Goal: Task Accomplishment & Management: Manage account settings

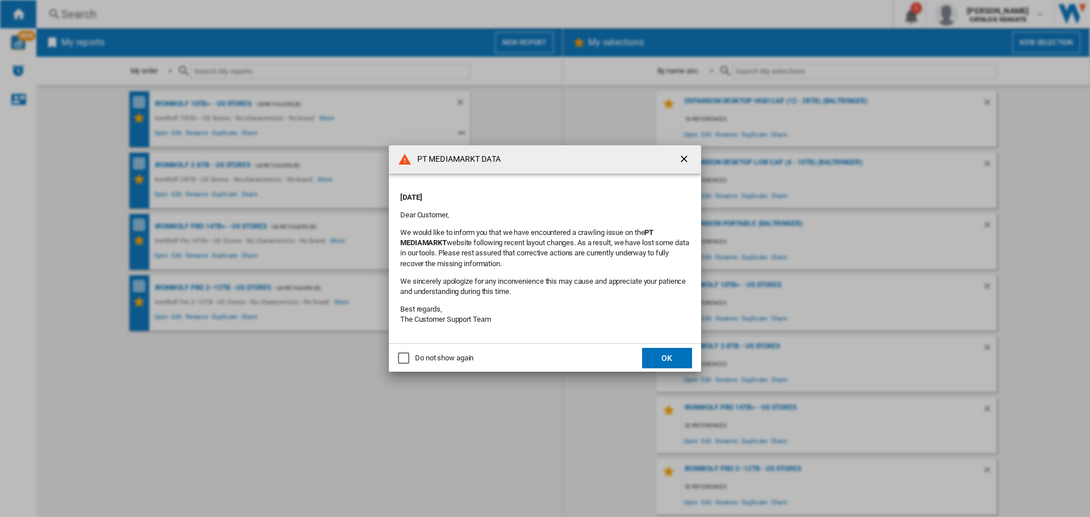
drag, startPoint x: 659, startPoint y: 364, endPoint x: 654, endPoint y: 375, distance: 12.5
click at [659, 364] on button "OK" at bounding box center [667, 358] width 50 height 20
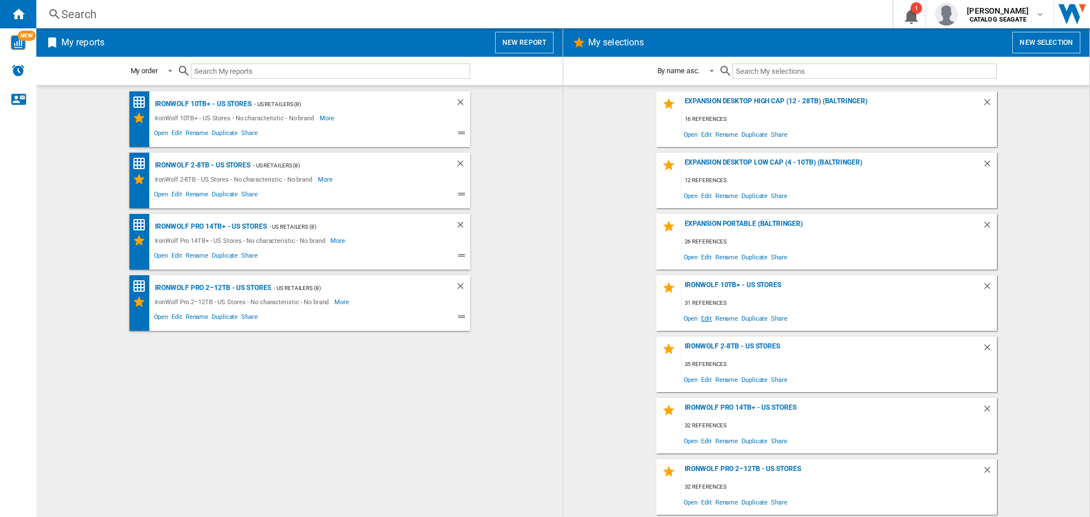
click at [704, 319] on span "Edit" at bounding box center [707, 318] width 14 height 15
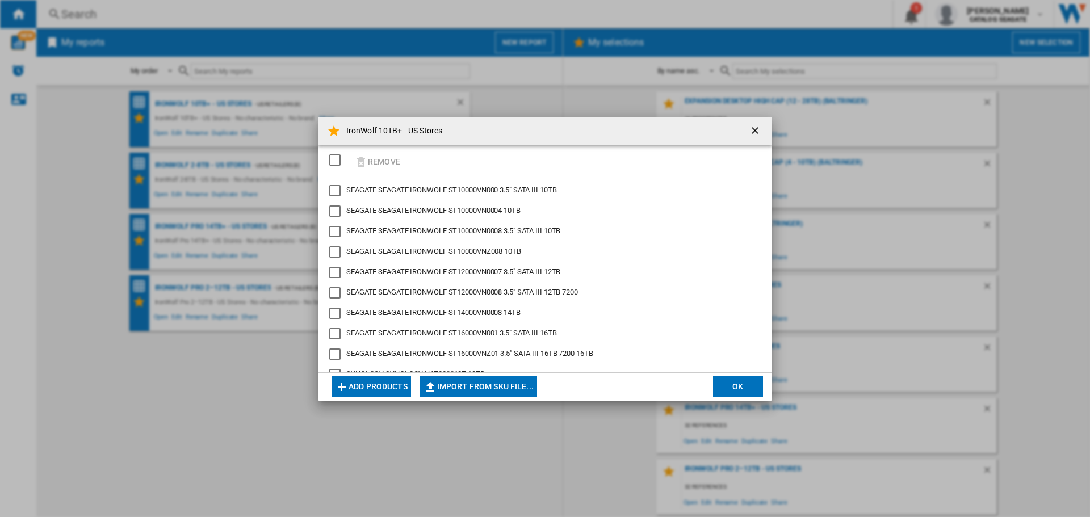
click at [726, 389] on button "OK" at bounding box center [738, 386] width 50 height 20
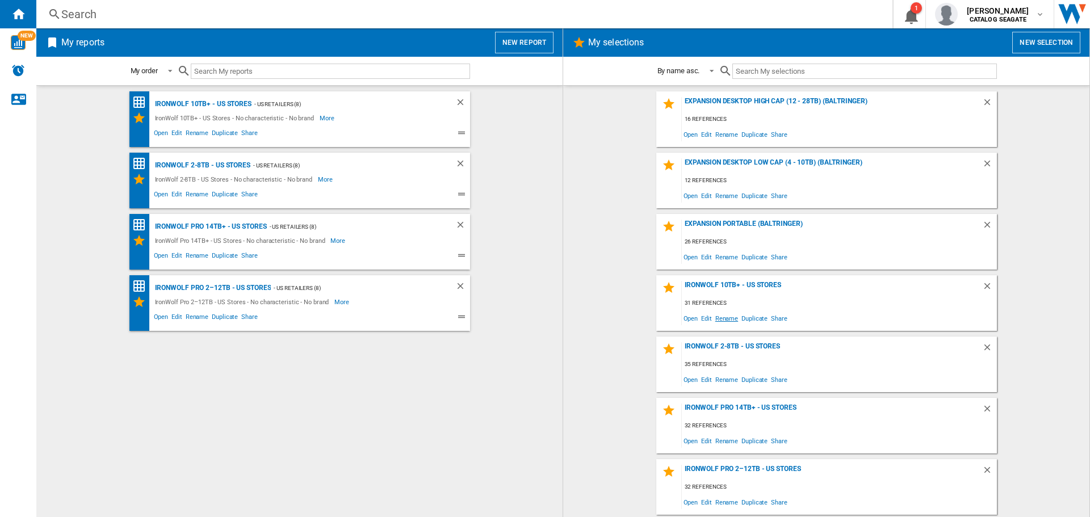
click at [728, 323] on span "Rename" at bounding box center [727, 318] width 26 height 15
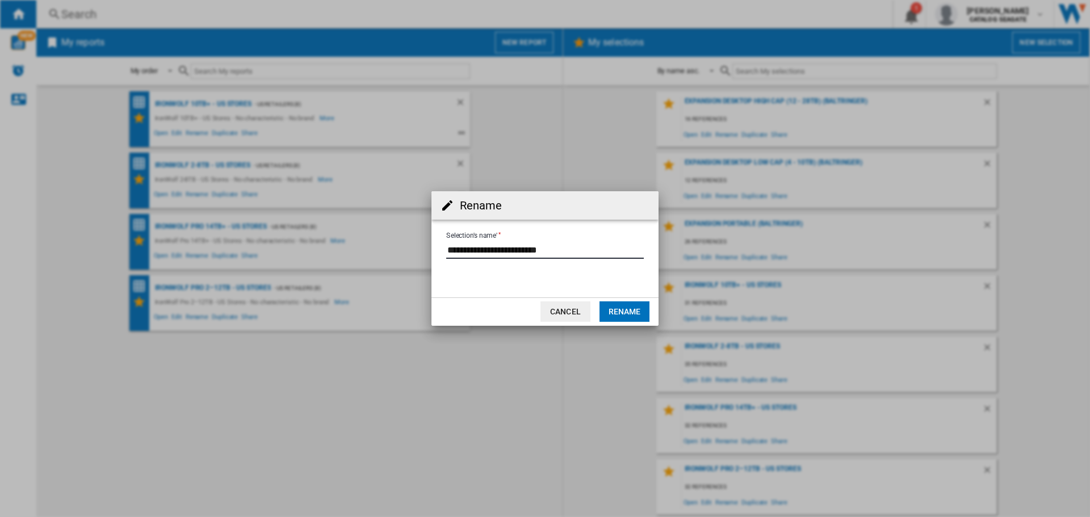
drag, startPoint x: 566, startPoint y: 250, endPoint x: 511, endPoint y: 251, distance: 55.1
click at [511, 251] on input "Selection's name'" at bounding box center [545, 250] width 198 height 17
type input "**********"
drag, startPoint x: 623, startPoint y: 316, endPoint x: 628, endPoint y: 311, distance: 6.8
click at [628, 311] on button "Rename" at bounding box center [625, 312] width 50 height 20
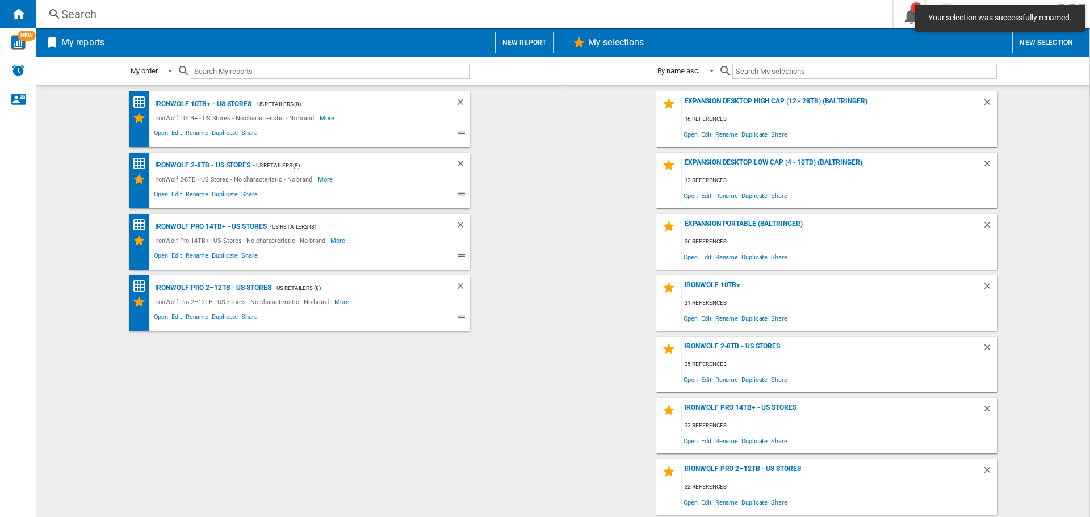
click at [717, 379] on span "Rename" at bounding box center [727, 379] width 26 height 15
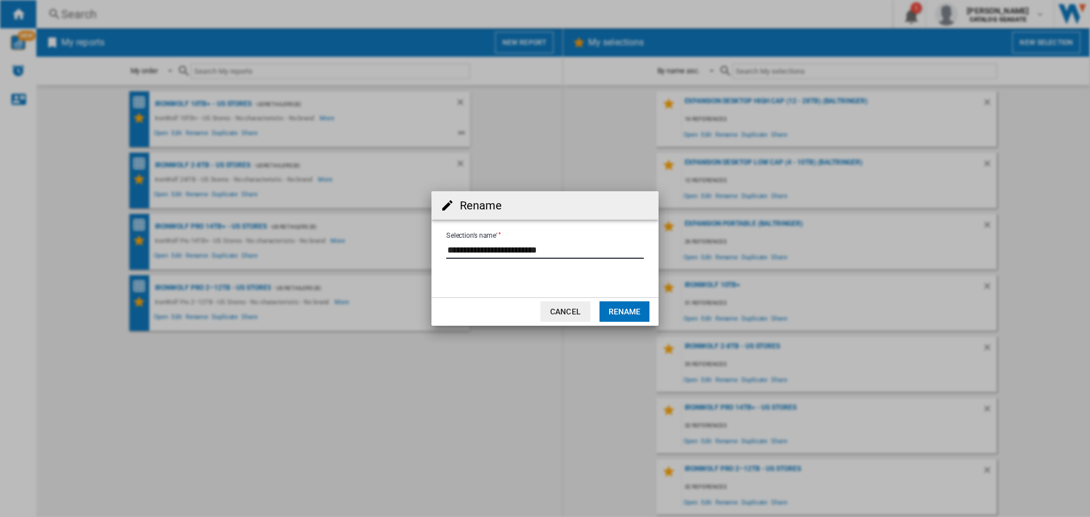
drag, startPoint x: 562, startPoint y: 254, endPoint x: 507, endPoint y: 250, distance: 55.2
click at [507, 250] on input "Selection's name'" at bounding box center [545, 250] width 198 height 17
type input "**********"
click at [618, 311] on button "Rename" at bounding box center [625, 312] width 50 height 20
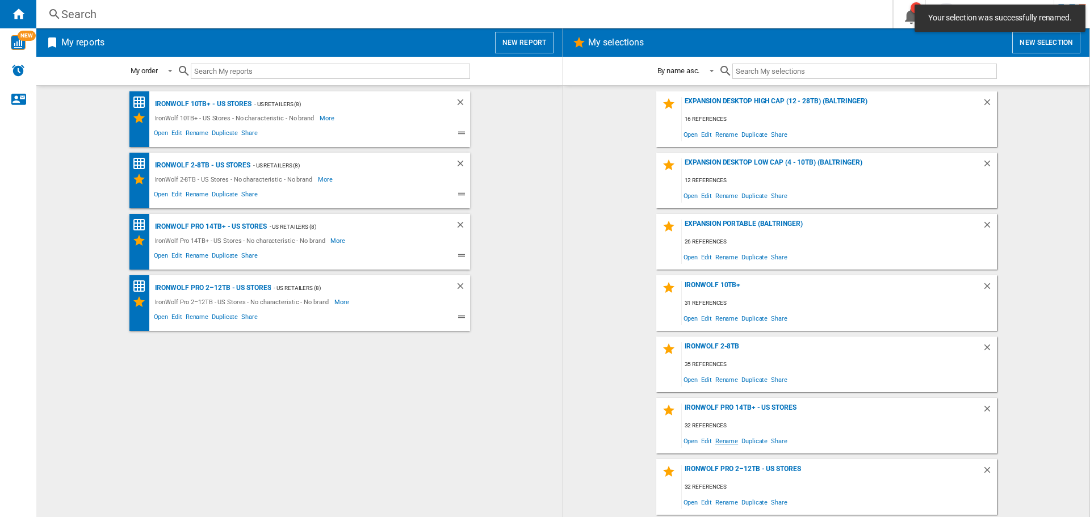
click at [719, 441] on span "Rename" at bounding box center [727, 440] width 26 height 15
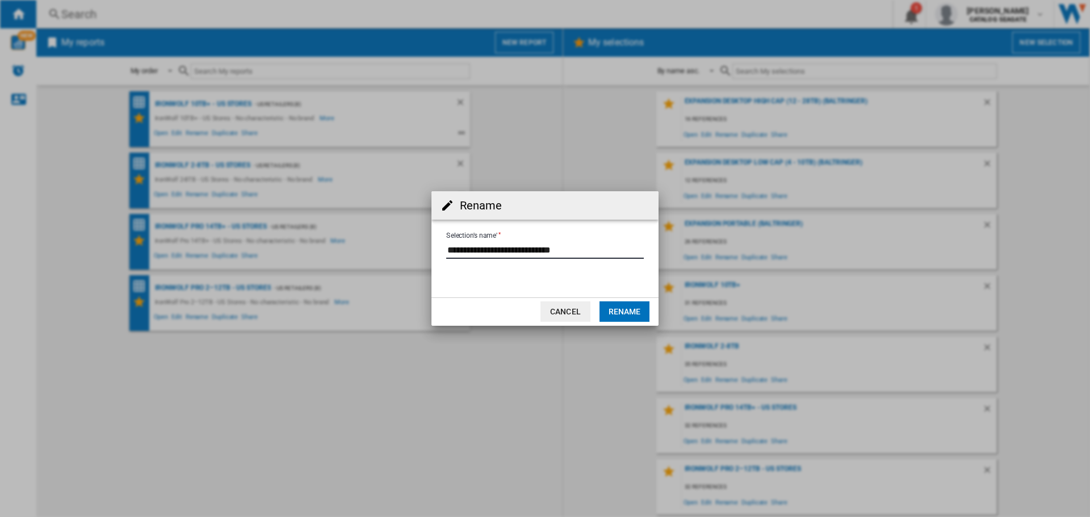
drag, startPoint x: 584, startPoint y: 249, endPoint x: 525, endPoint y: 249, distance: 59.1
click at [525, 249] on input "Selection's name'" at bounding box center [545, 250] width 198 height 17
type input "**********"
click at [612, 314] on button "Rename" at bounding box center [625, 312] width 50 height 20
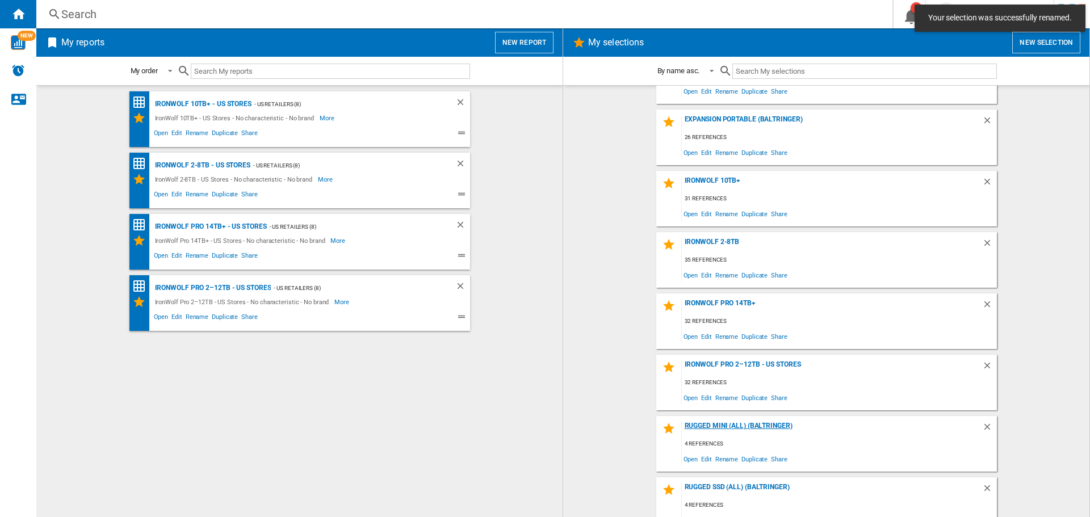
scroll to position [114, 0]
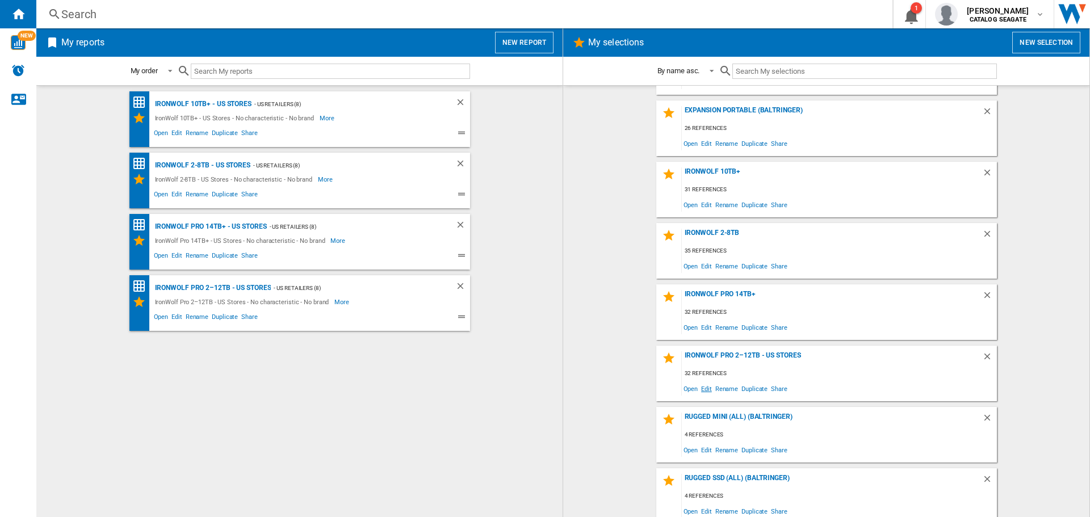
click at [700, 390] on span "Edit" at bounding box center [707, 388] width 14 height 15
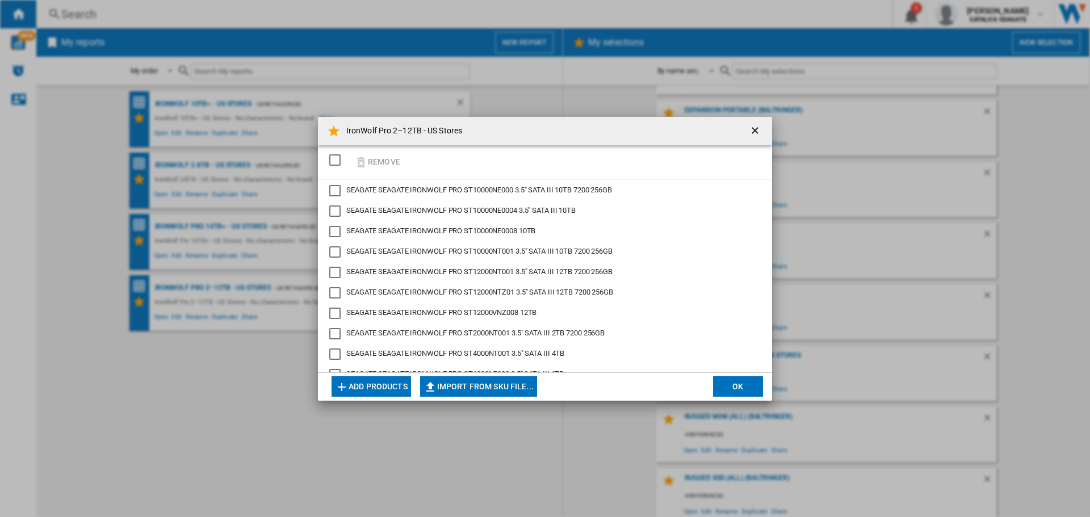
click at [728, 382] on button "OK" at bounding box center [738, 386] width 50 height 20
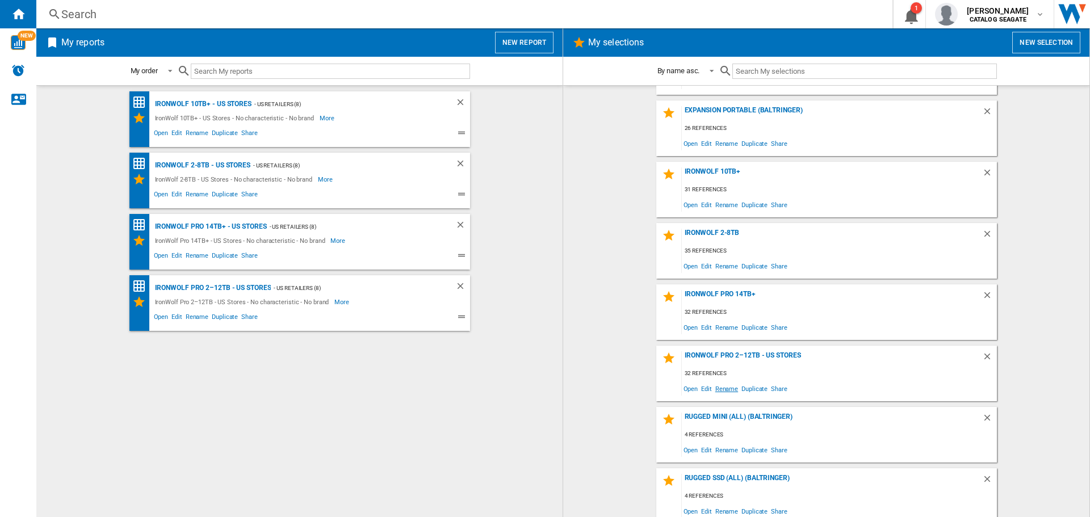
click at [716, 387] on span "Rename" at bounding box center [727, 388] width 26 height 15
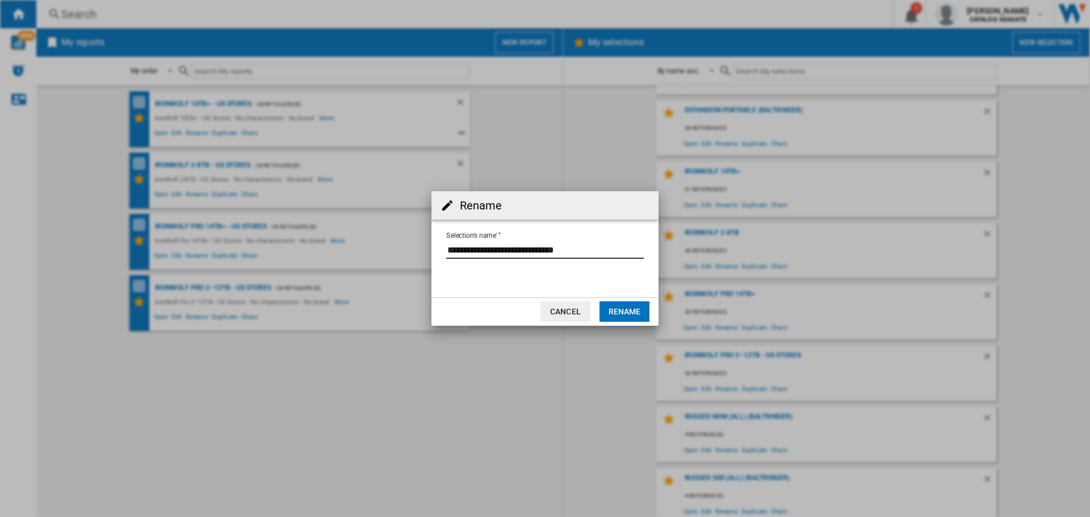
drag, startPoint x: 590, startPoint y: 249, endPoint x: 530, endPoint y: 253, distance: 60.3
click at [530, 253] on input "Selection's name'" at bounding box center [545, 250] width 198 height 17
type input "**********"
click at [602, 315] on button "Rename" at bounding box center [625, 312] width 50 height 20
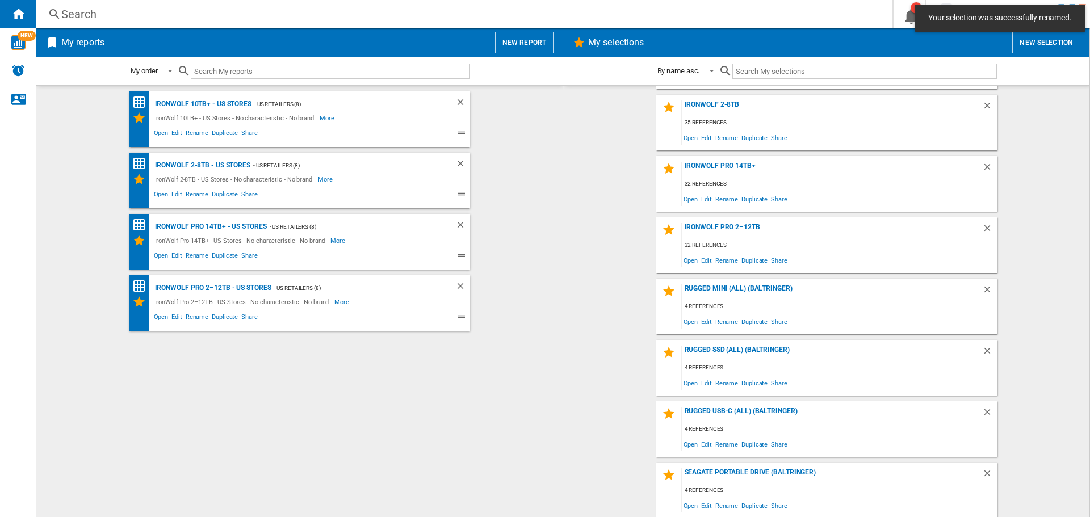
scroll to position [243, 0]
click at [195, 103] on div "IronWolf 10TB+ - US Stores" at bounding box center [201, 104] width 99 height 14
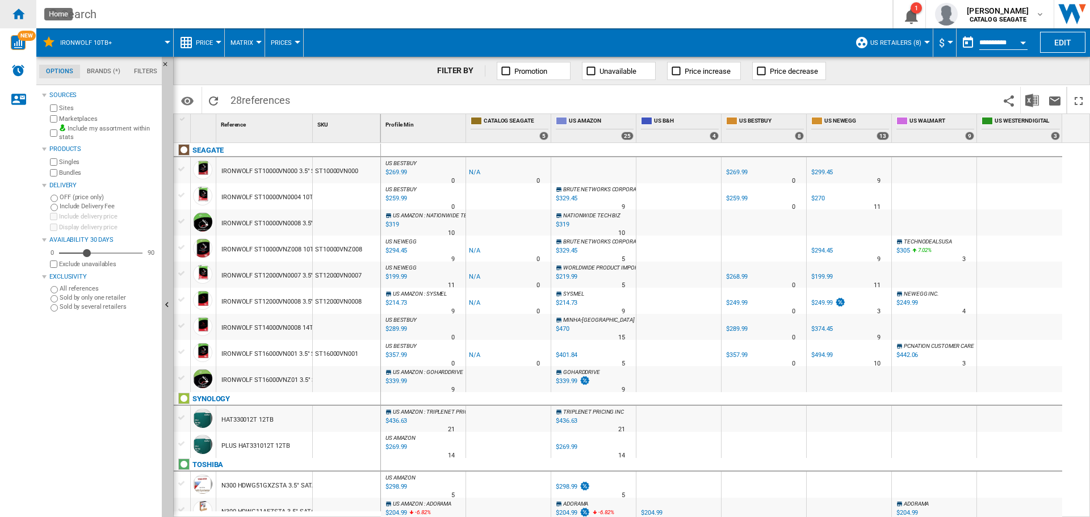
click at [20, 10] on ng-md-icon "Home" at bounding box center [18, 14] width 14 height 14
